Goal: Download file/media

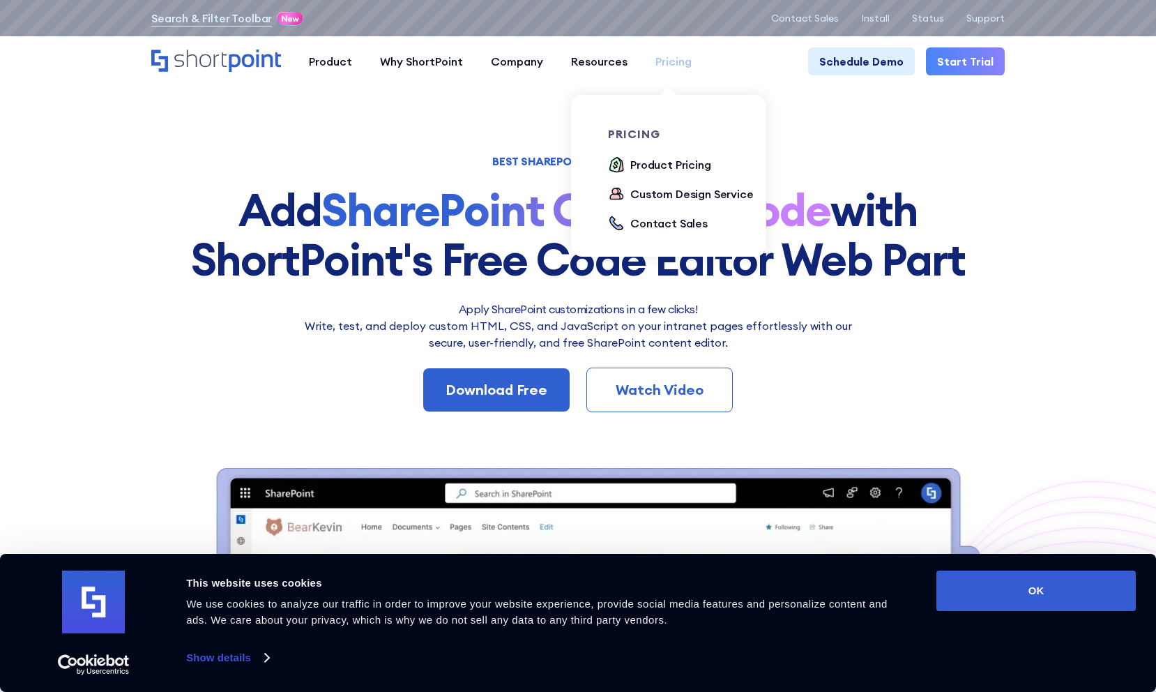
click at [664, 61] on div "Pricing" at bounding box center [673, 61] width 36 height 17
click at [662, 169] on div "Product Pricing" at bounding box center [670, 164] width 81 height 17
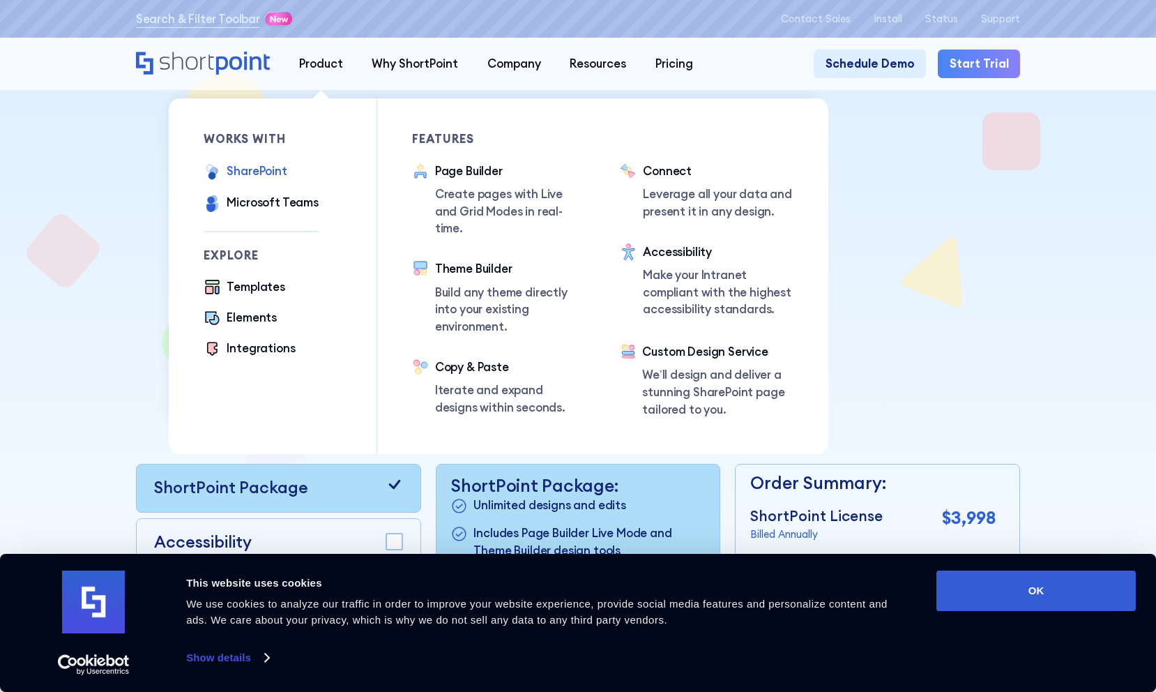
click at [245, 173] on div "SharePoint" at bounding box center [257, 170] width 60 height 17
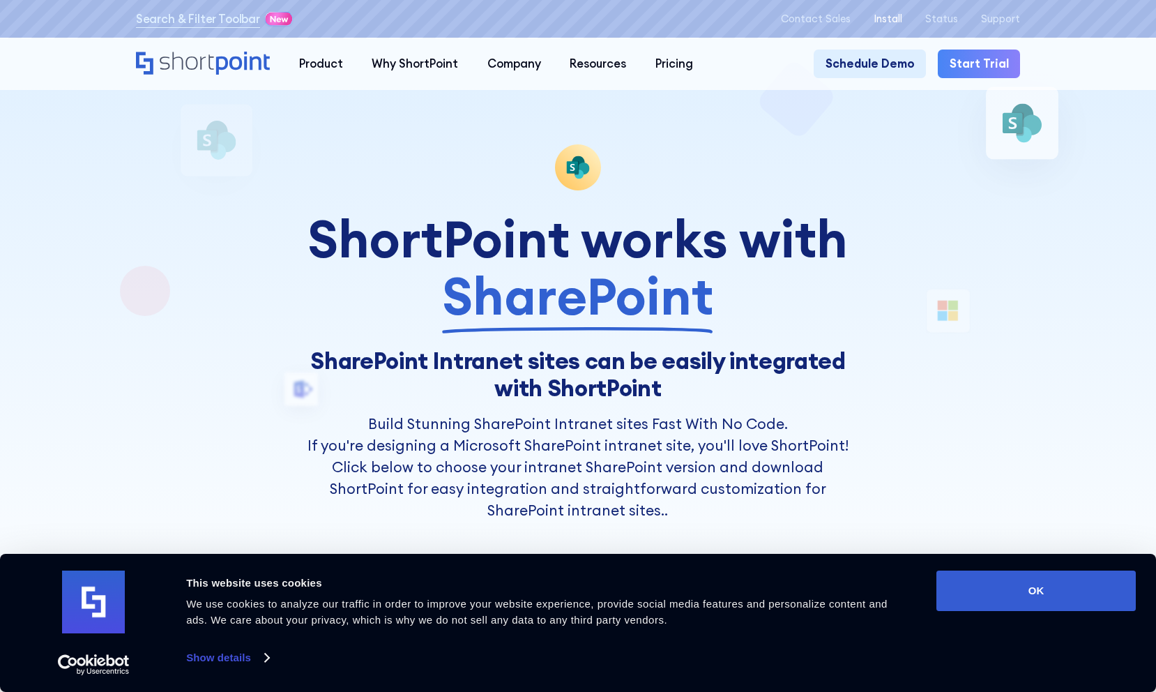
click at [898, 19] on p "Install" at bounding box center [888, 19] width 29 height 12
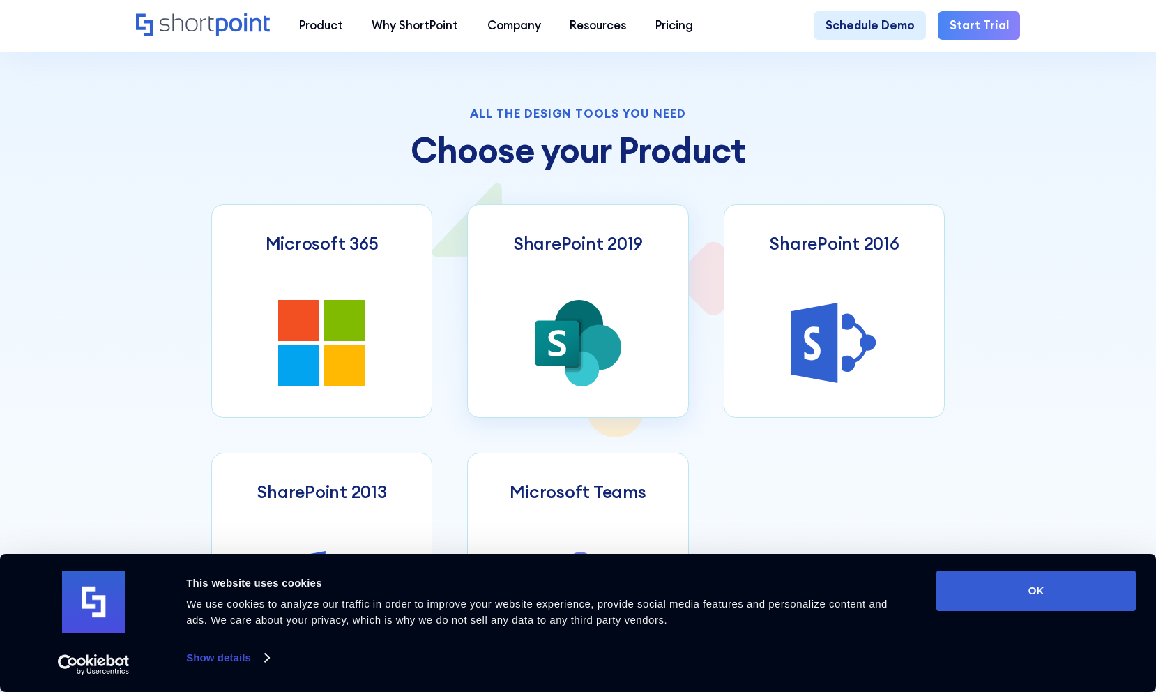
scroll to position [587, 0]
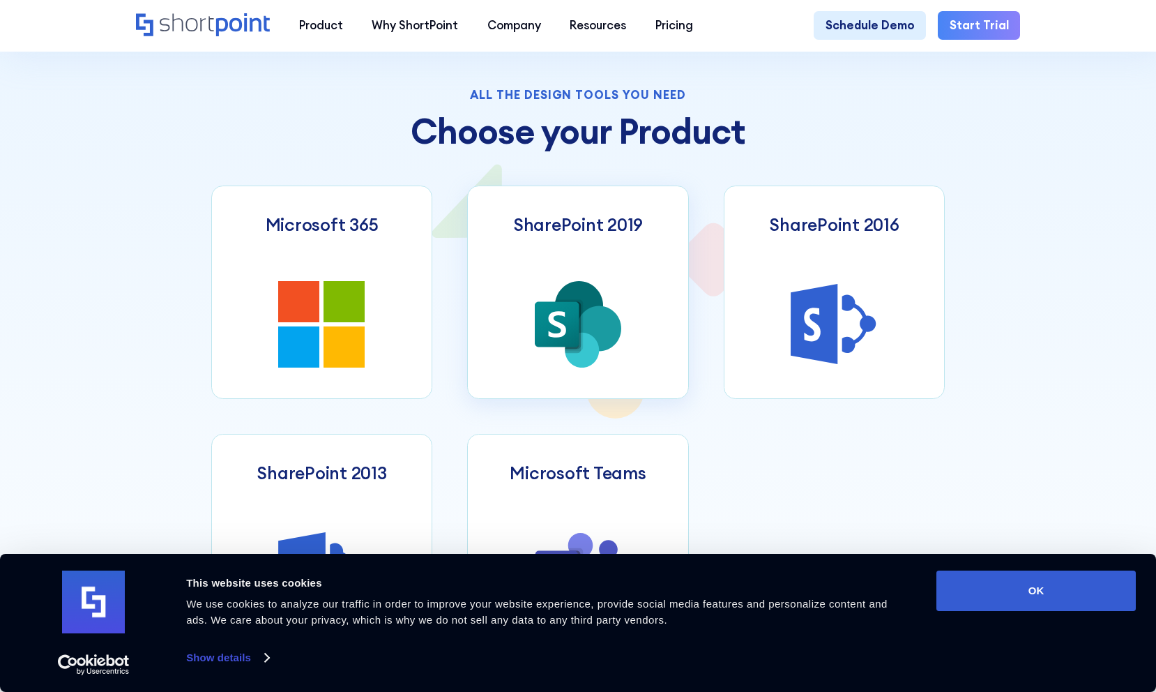
click at [588, 322] on icon at bounding box center [599, 327] width 45 height 45
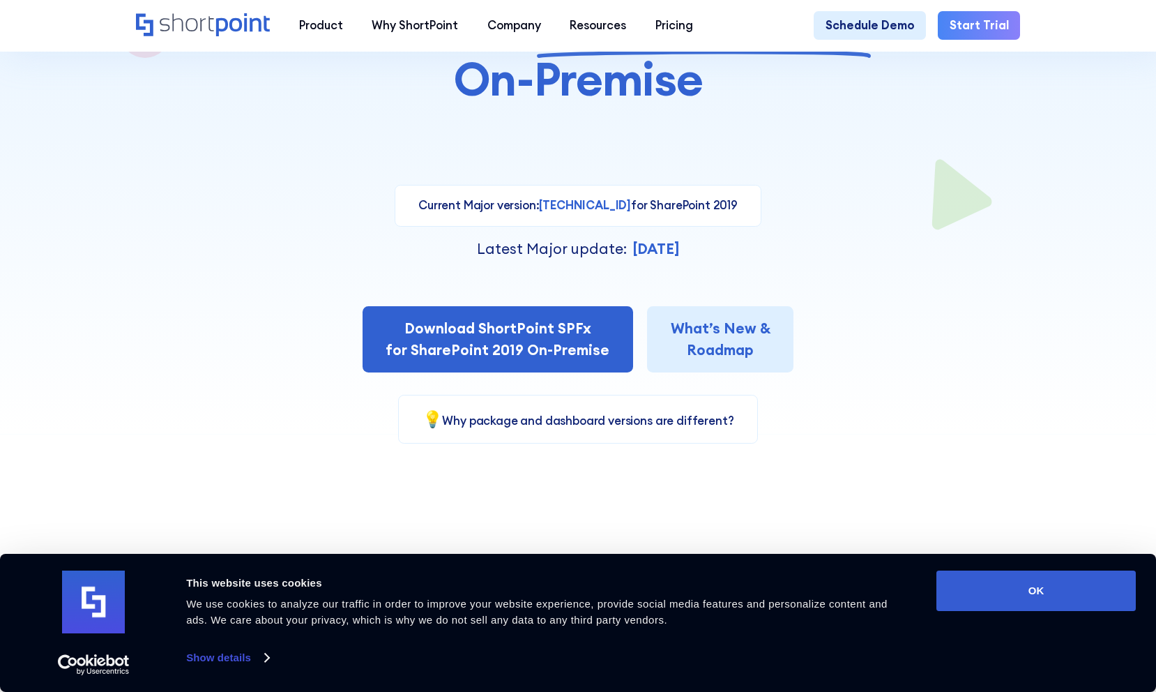
scroll to position [259, 0]
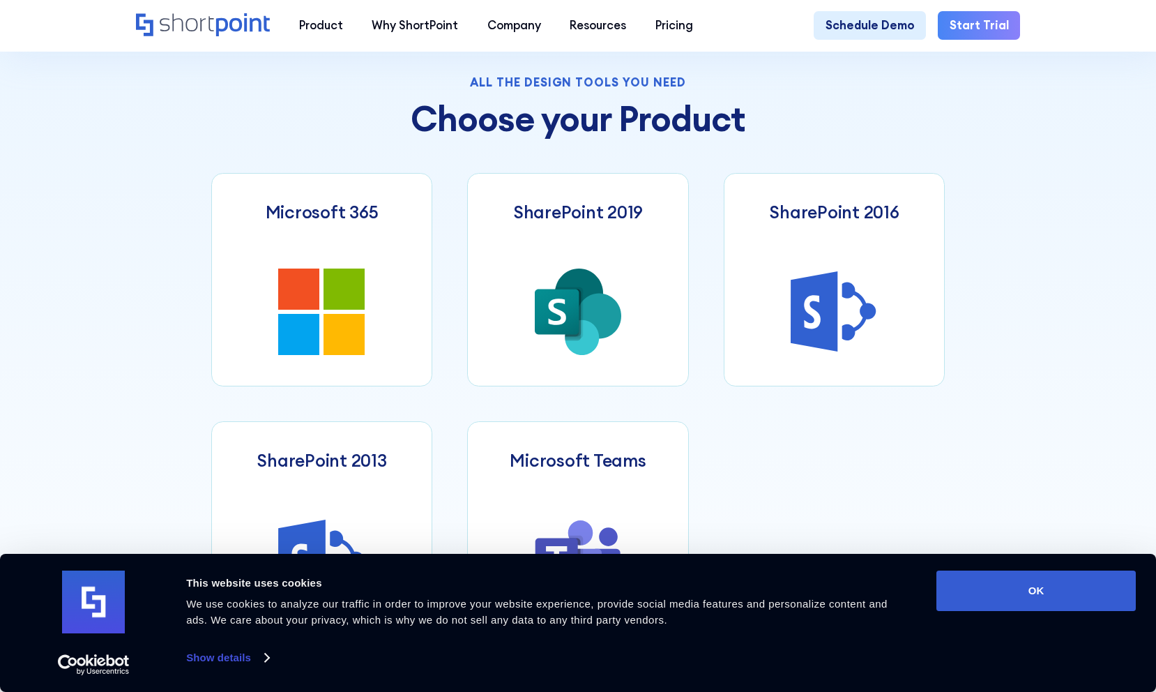
scroll to position [643, 0]
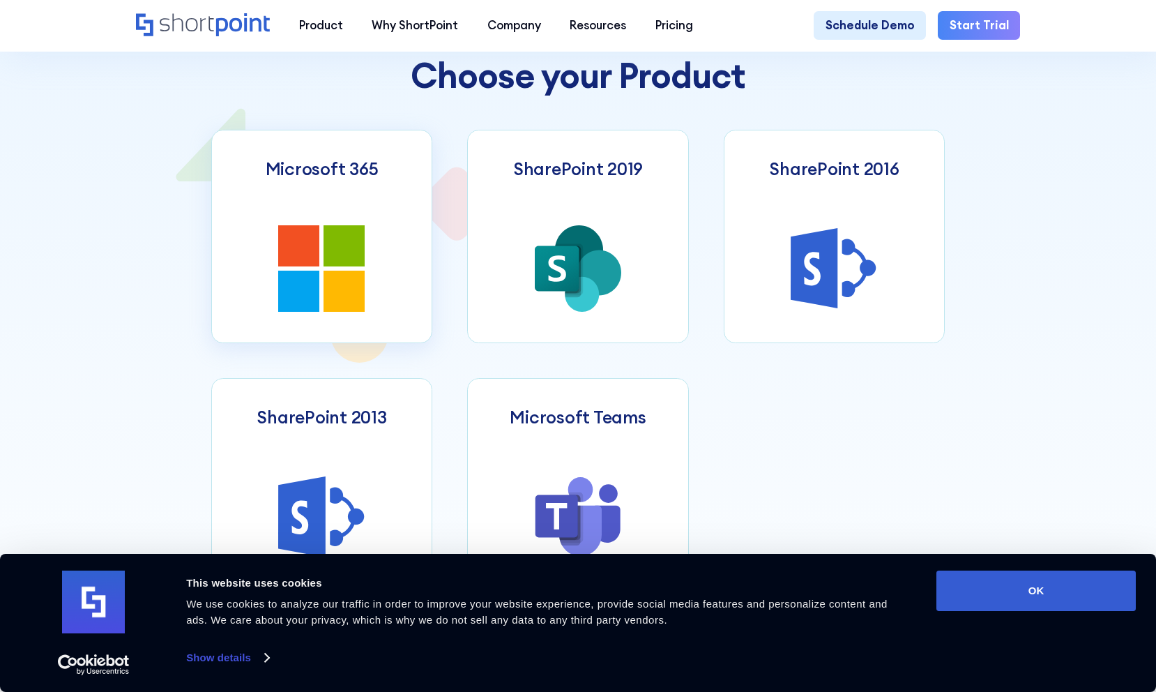
click at [396, 268] on link "Microsoft 365" at bounding box center [322, 237] width 222 height 214
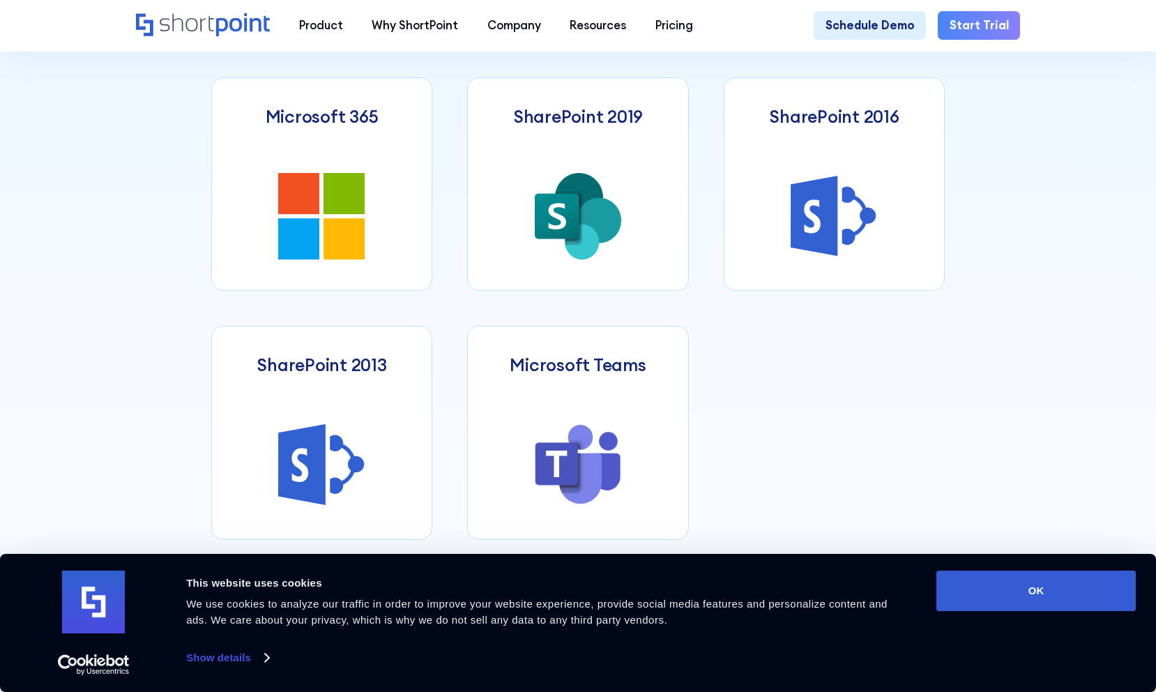
scroll to position [708, 0]
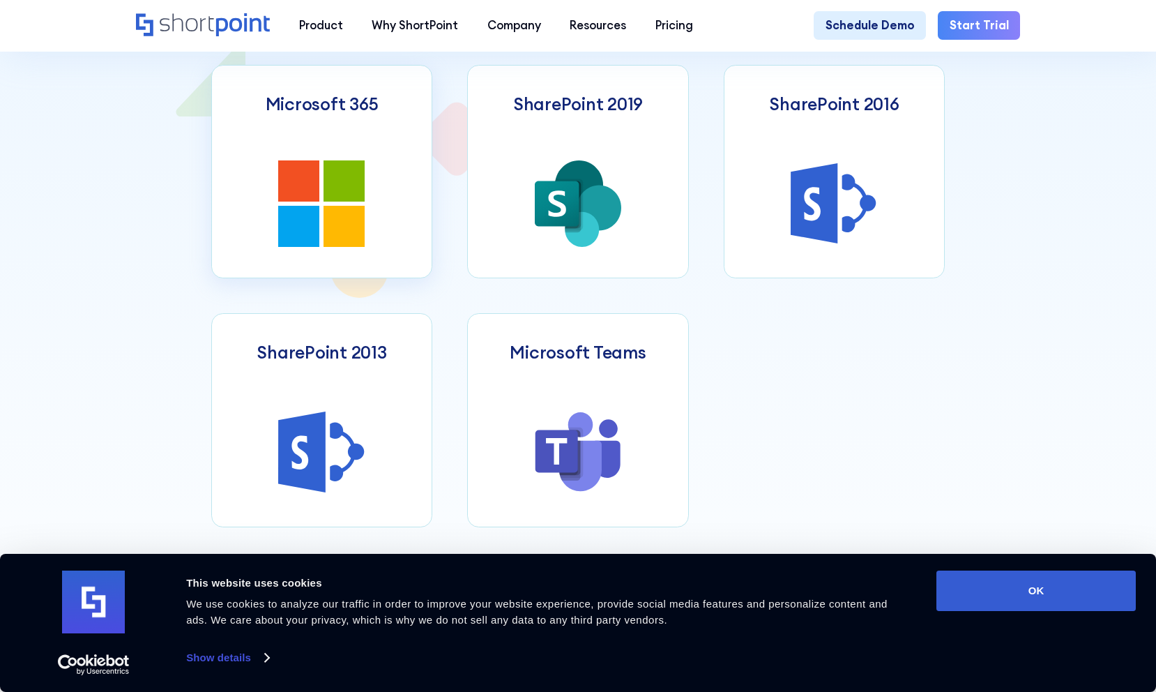
click at [358, 219] on icon at bounding box center [343, 226] width 41 height 41
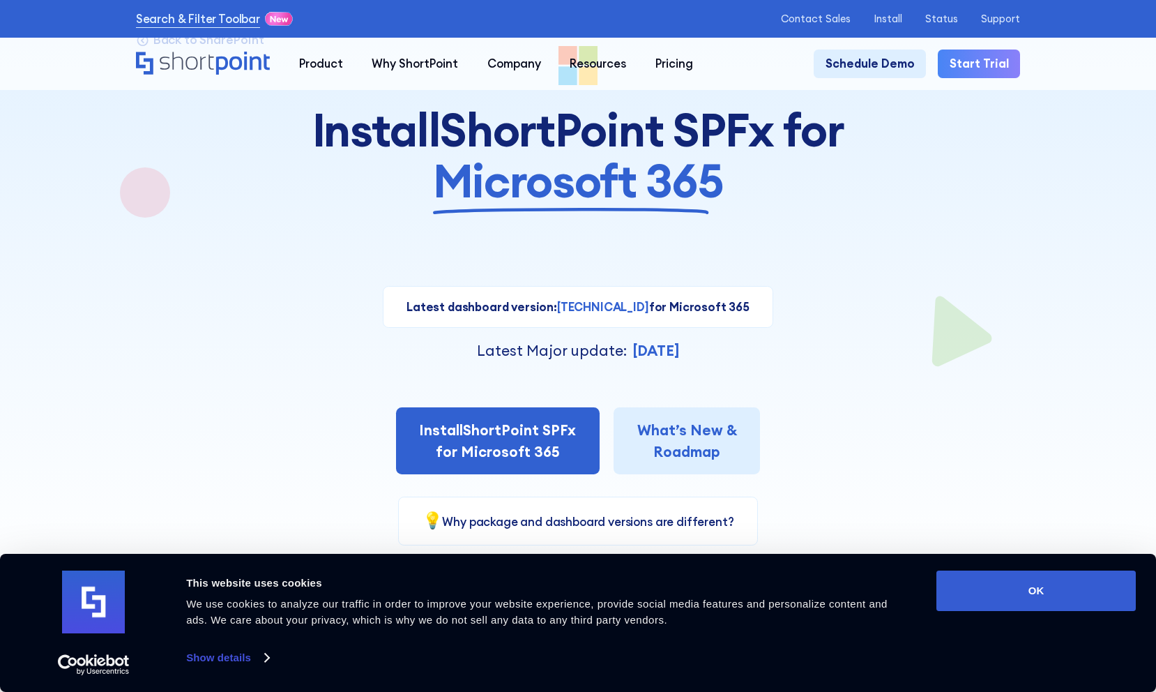
scroll to position [196, 0]
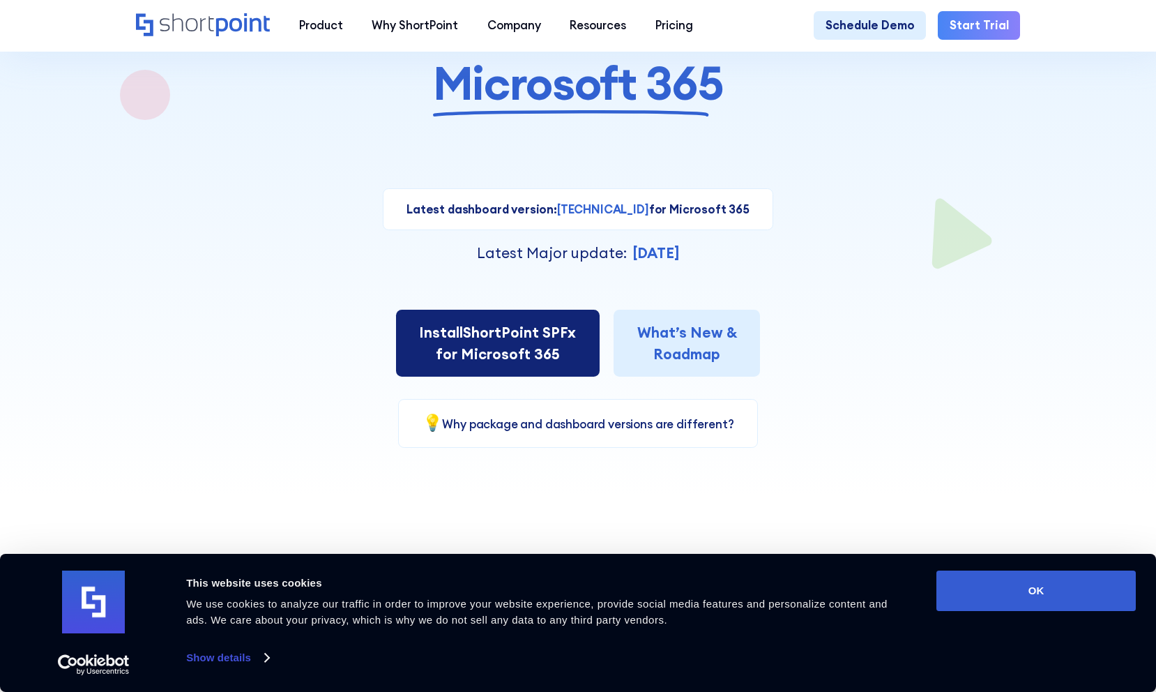
click at [489, 342] on link "Install ShortPoint SPFx for Microsoft 365" at bounding box center [497, 343] width 203 height 66
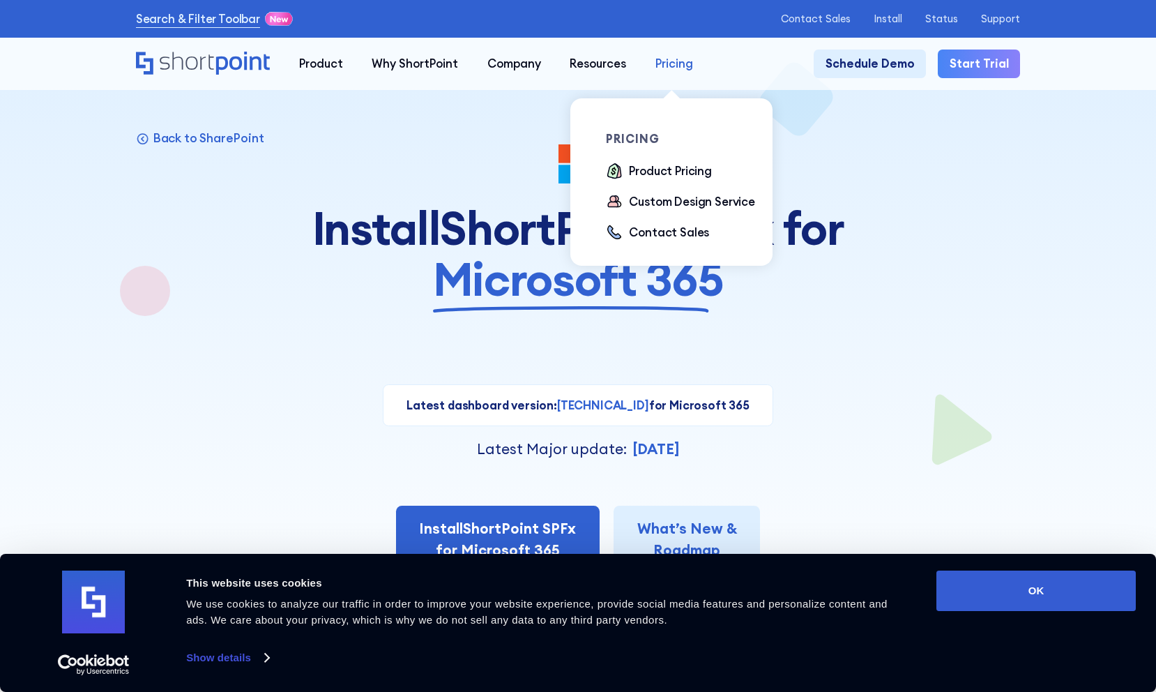
click at [669, 70] on div "Pricing" at bounding box center [674, 63] width 38 height 17
click at [660, 169] on div "Product Pricing" at bounding box center [670, 170] width 83 height 17
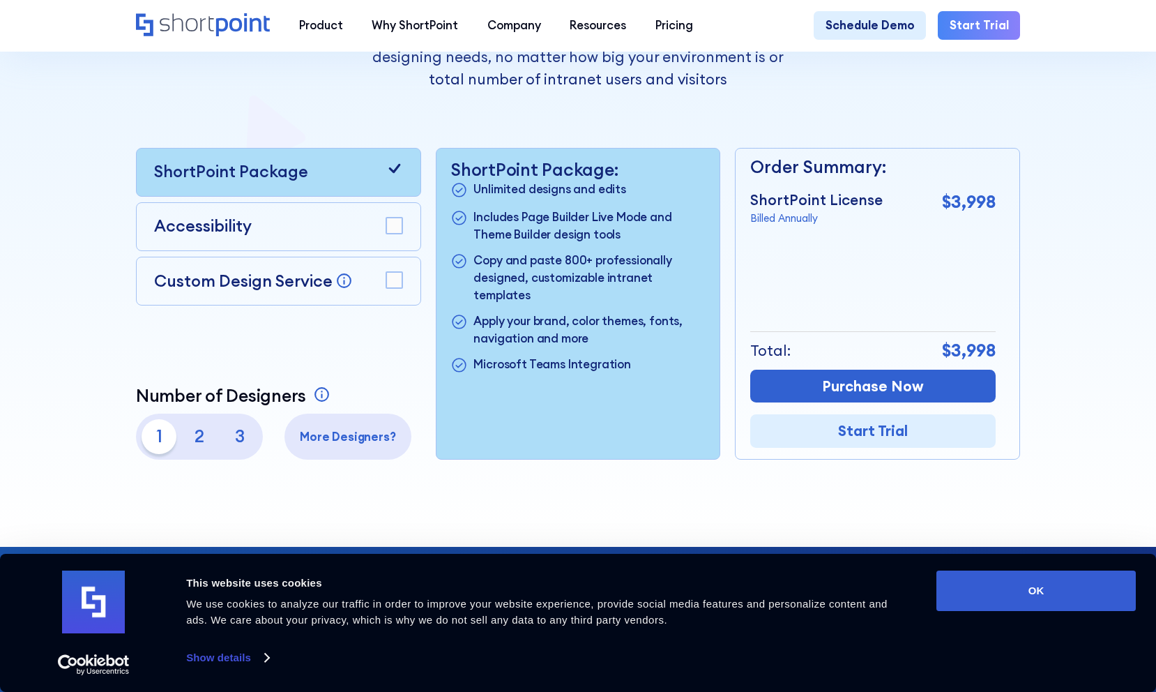
scroll to position [326, 0]
